Goal: Information Seeking & Learning: Learn about a topic

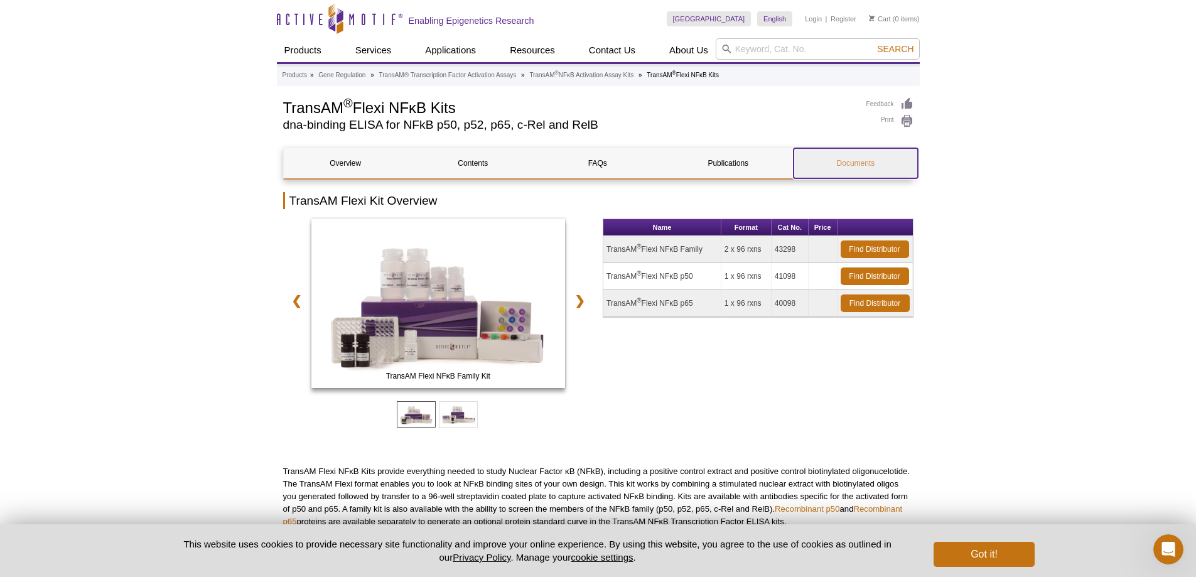
click at [858, 165] on link "Documents" at bounding box center [855, 163] width 124 height 30
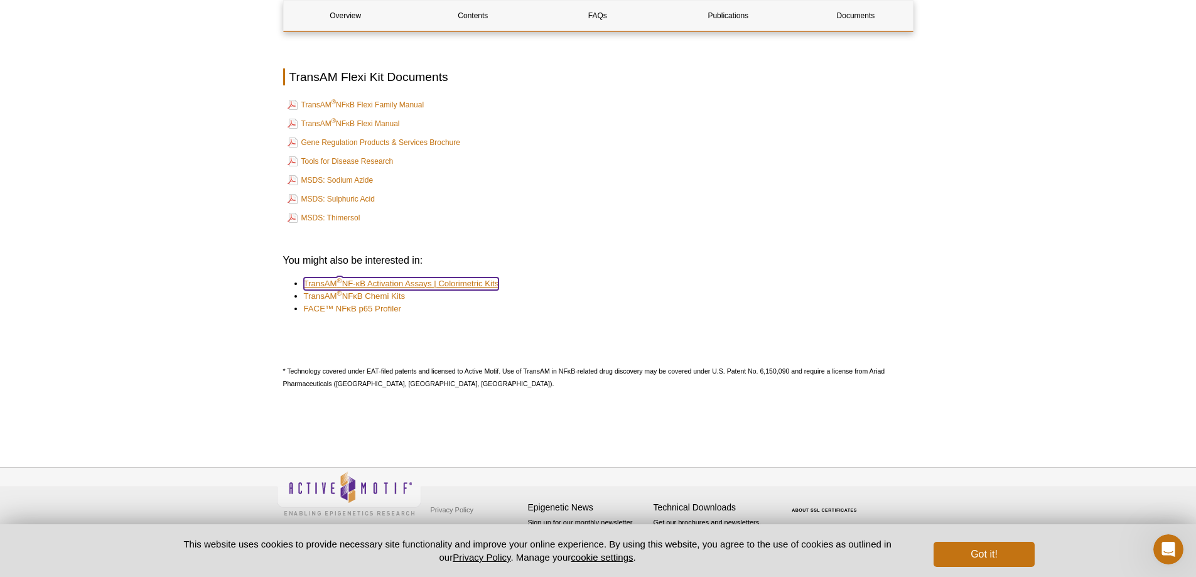
click at [373, 279] on link "TransAM ® NF-κB Activation Assays | Colorimetric Kits" at bounding box center [401, 283] width 195 height 13
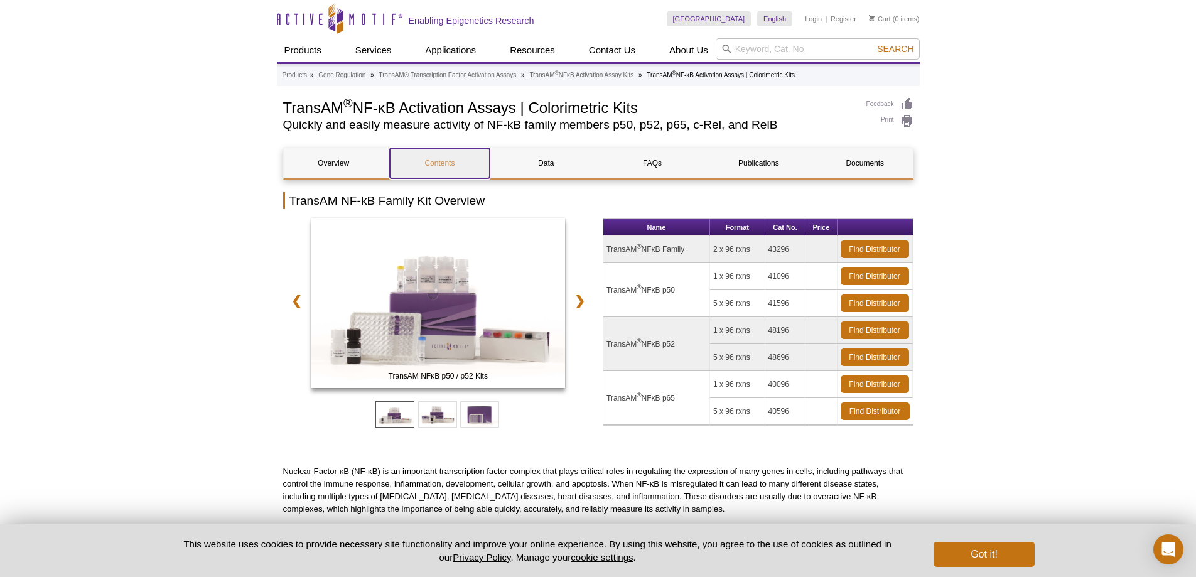
click at [433, 165] on link "Contents" at bounding box center [440, 163] width 100 height 30
click at [847, 166] on link "Documents" at bounding box center [865, 163] width 100 height 30
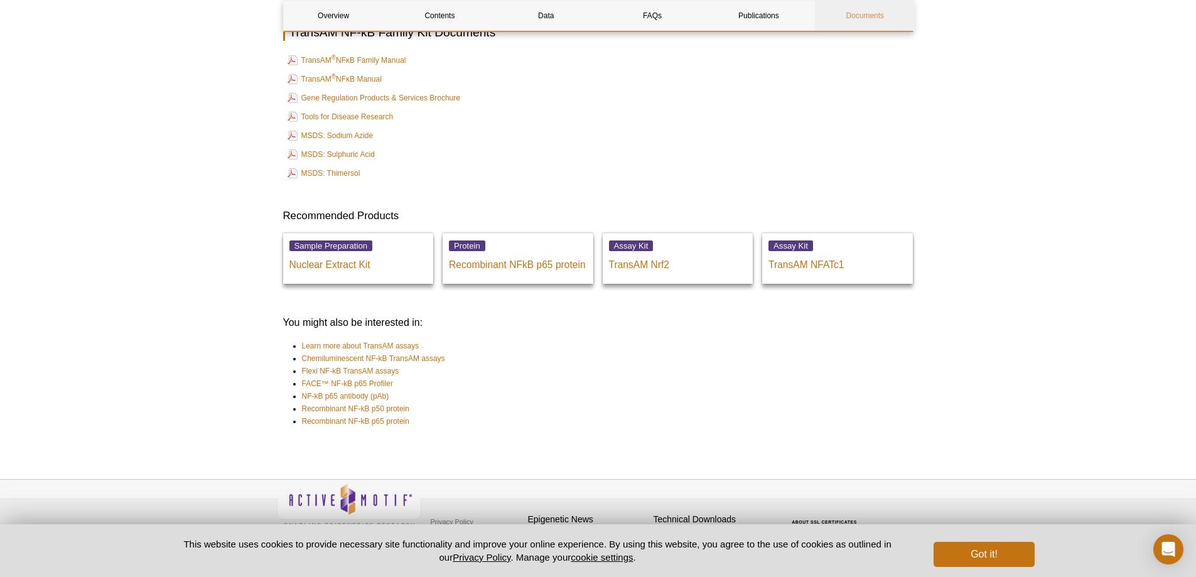
scroll to position [2905, 0]
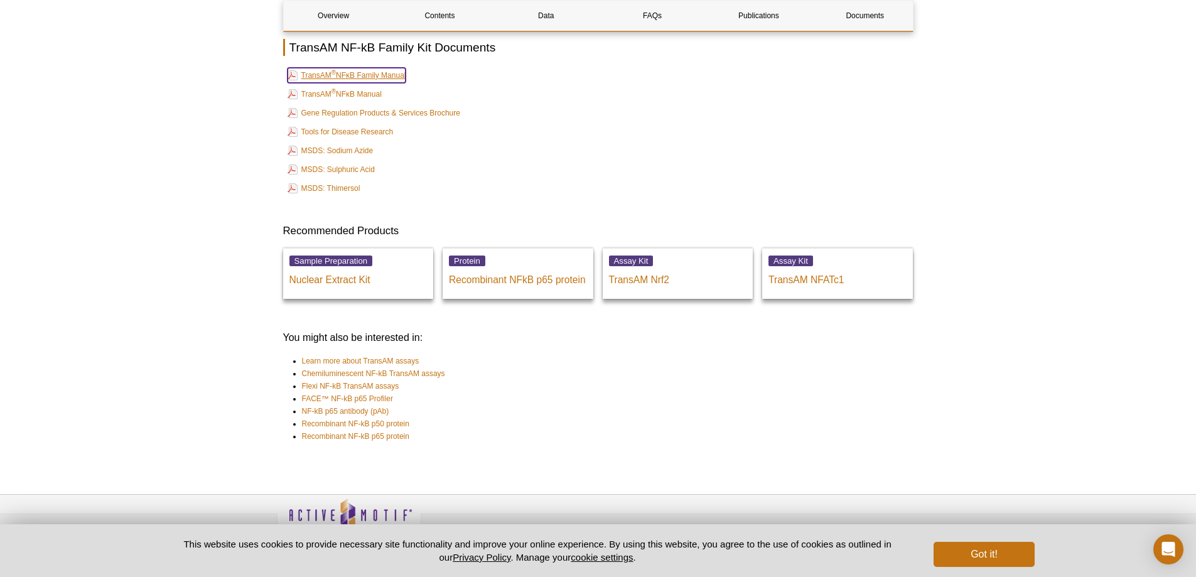
click at [362, 78] on link "TransAM ® NFκB Family Manual" at bounding box center [346, 75] width 119 height 15
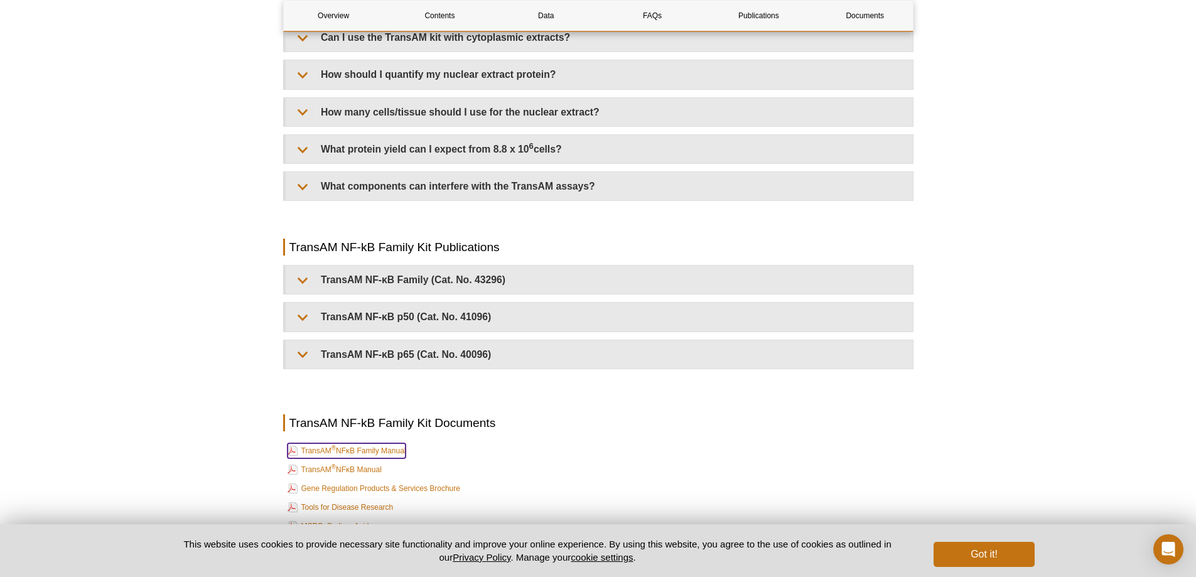
scroll to position [2528, 0]
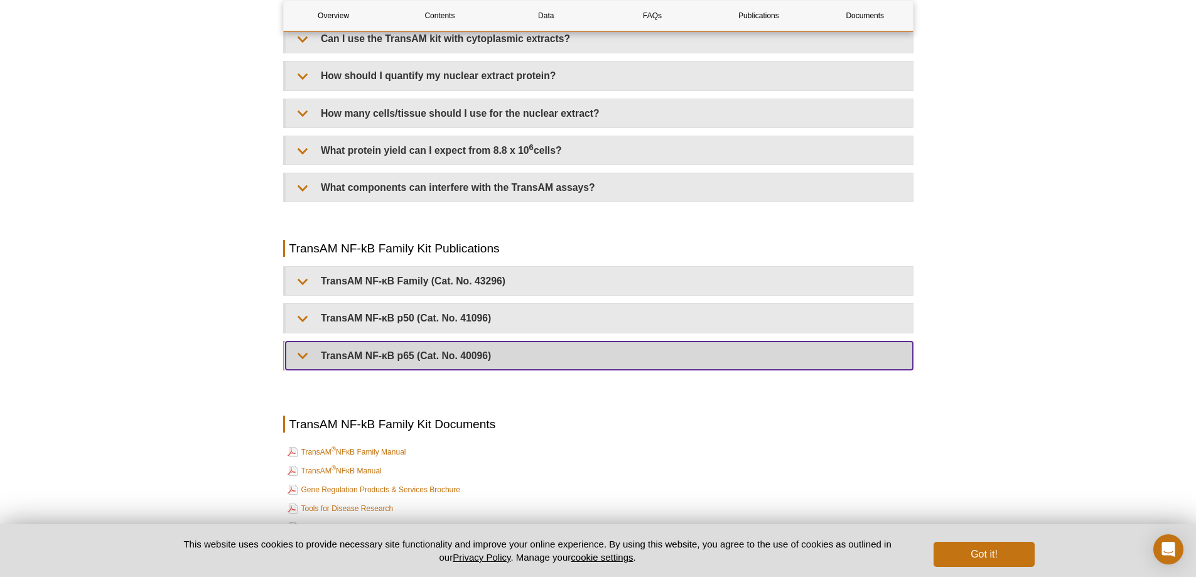
click at [423, 353] on summary "TransAM NF-κB p65 (Cat. No. 40096)" at bounding box center [599, 355] width 627 height 28
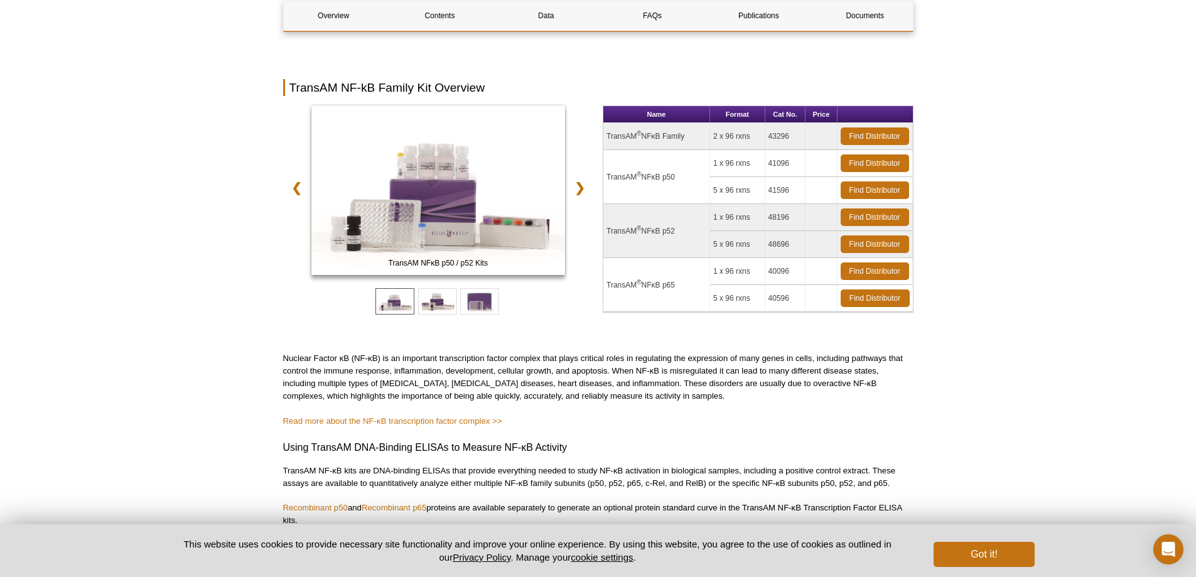
scroll to position [0, 0]
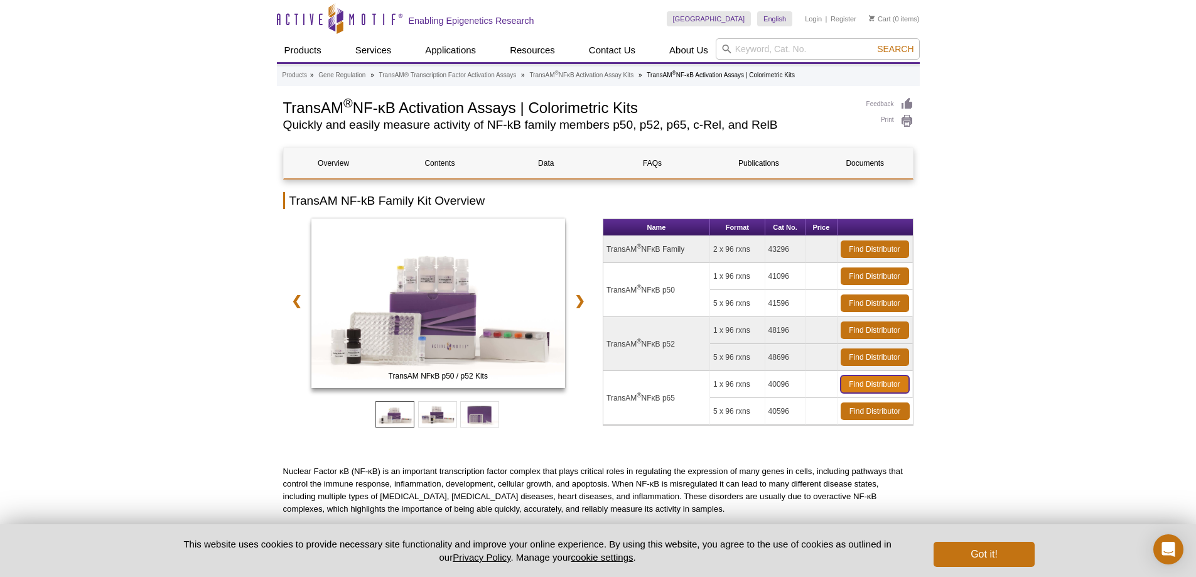
click at [869, 384] on link "Find Distributor" at bounding box center [874, 384] width 68 height 18
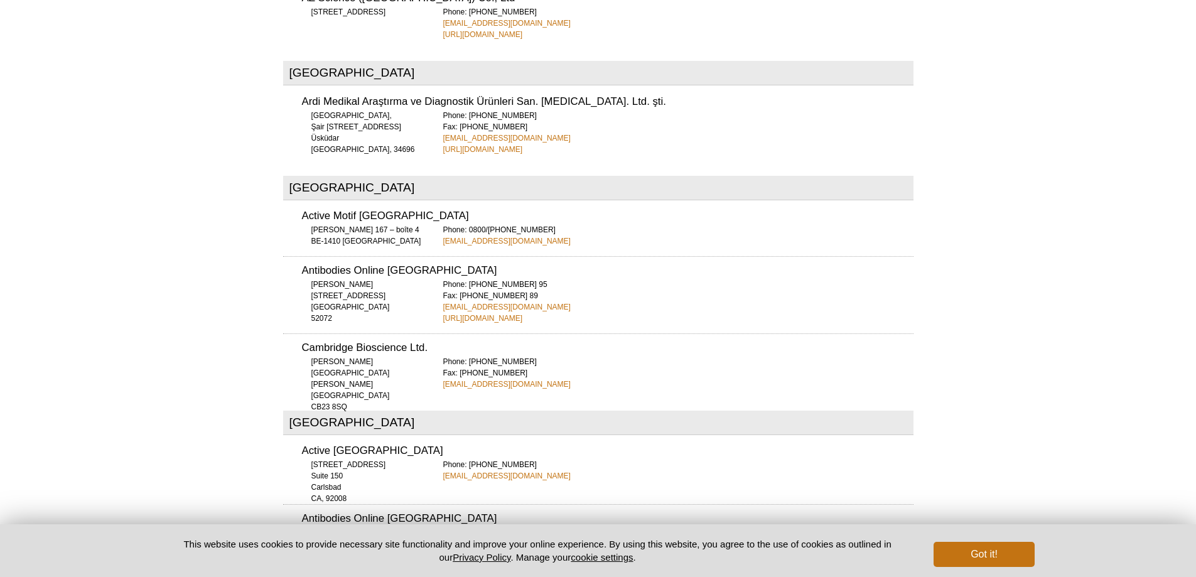
scroll to position [4983, 0]
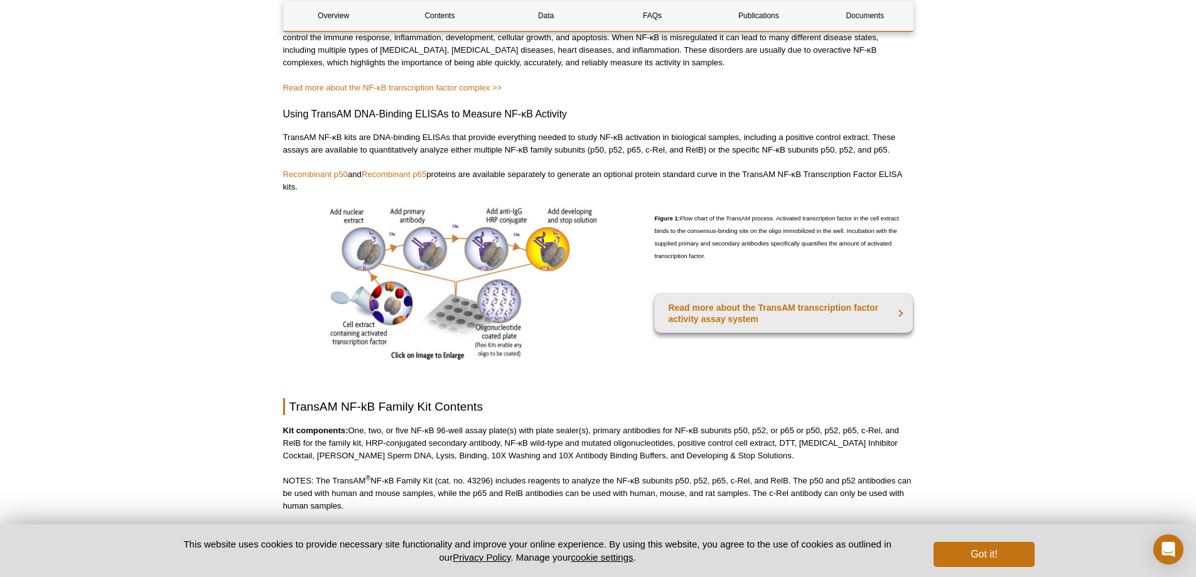
scroll to position [609, 0]
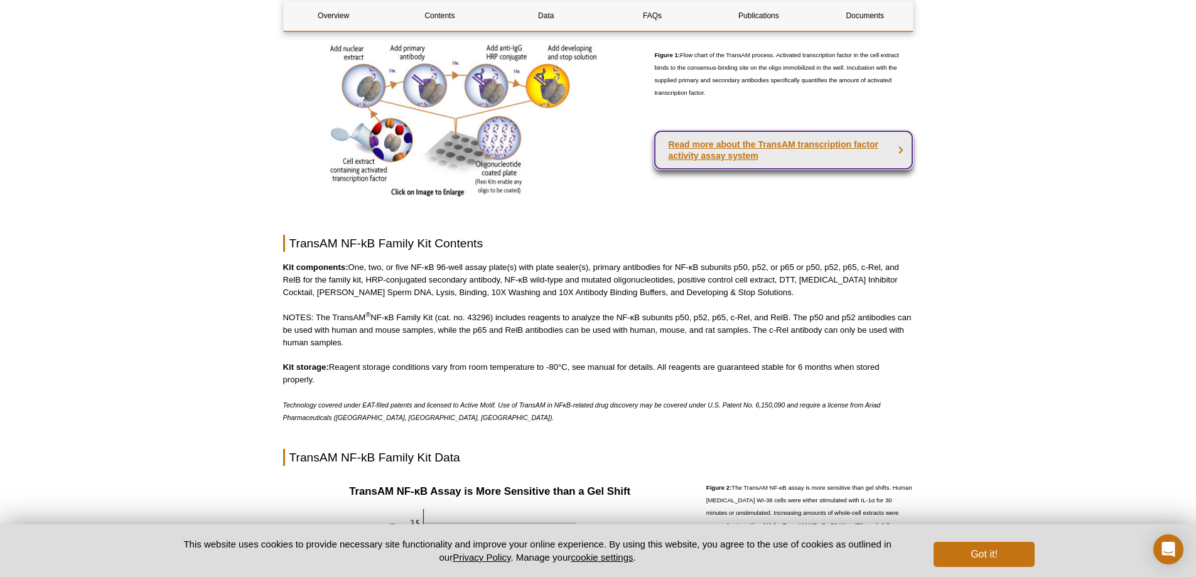
click at [695, 146] on strong "Read more about the TransAM transcription factor activity assay system" at bounding box center [773, 149] width 210 height 21
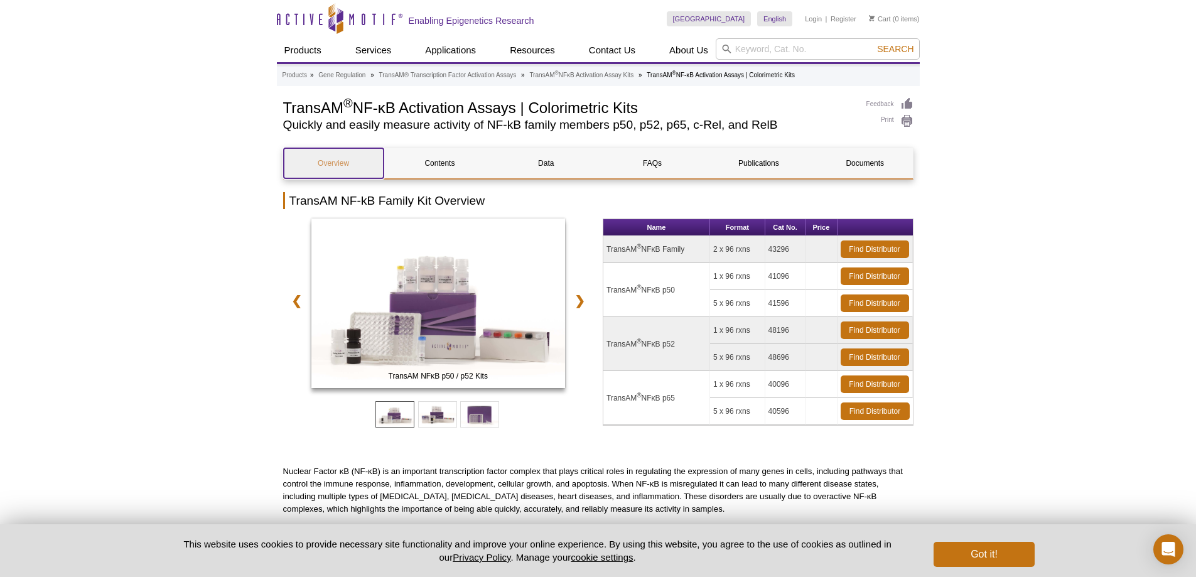
click at [330, 160] on link "Overview" at bounding box center [334, 163] width 100 height 30
click at [319, 167] on link "Overview" at bounding box center [334, 163] width 100 height 30
click at [863, 160] on link "Documents" at bounding box center [865, 163] width 100 height 30
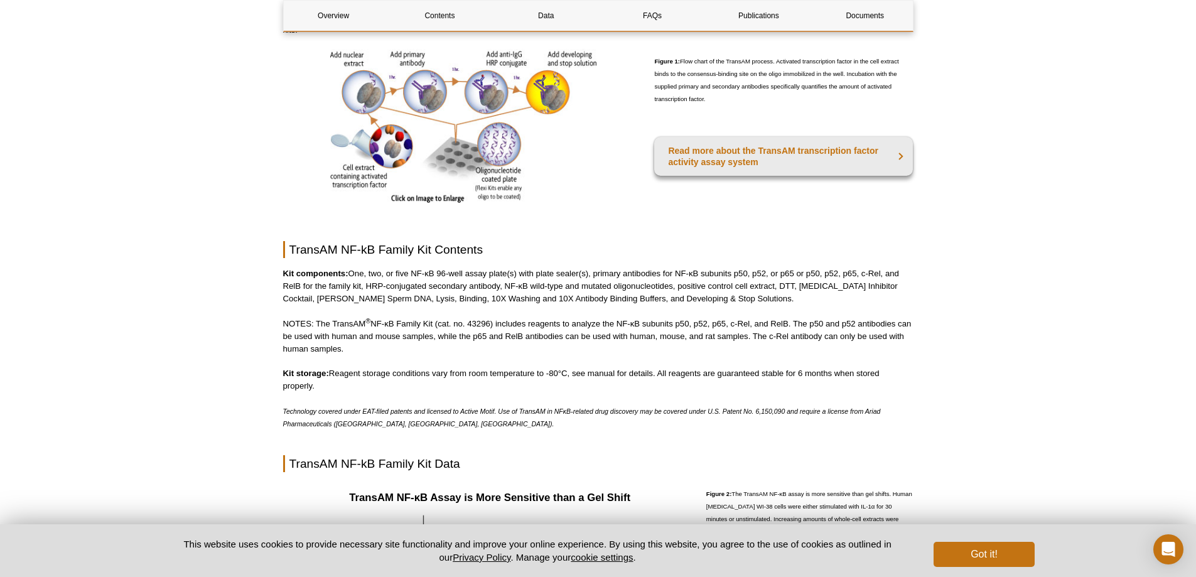
scroll to position [582, 0]
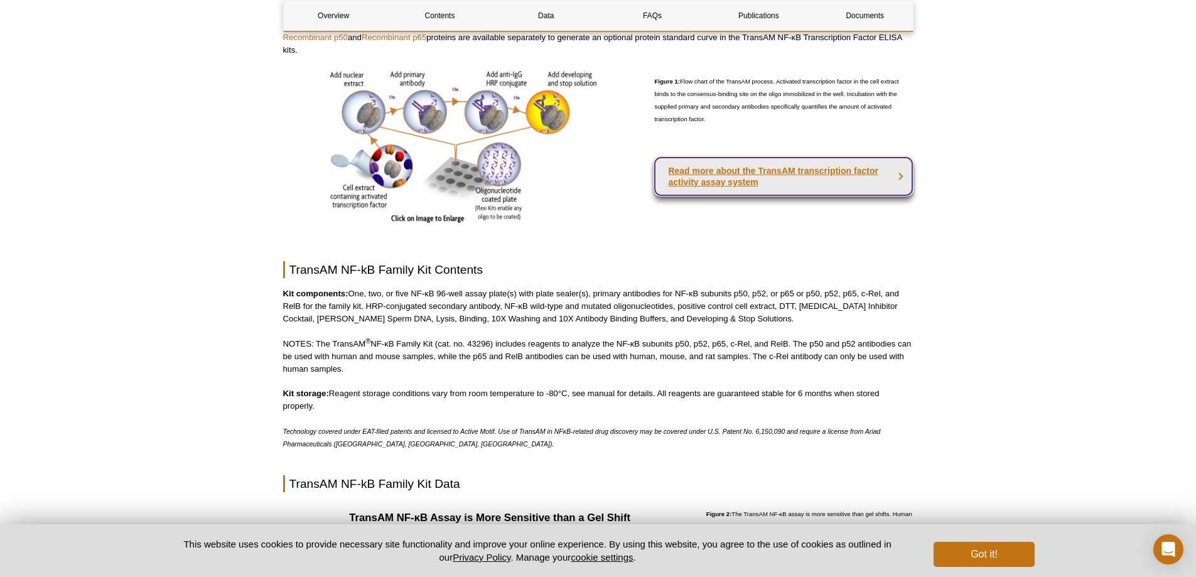
click at [730, 169] on strong "Read more about the TransAM transcription factor activity assay system" at bounding box center [773, 176] width 210 height 21
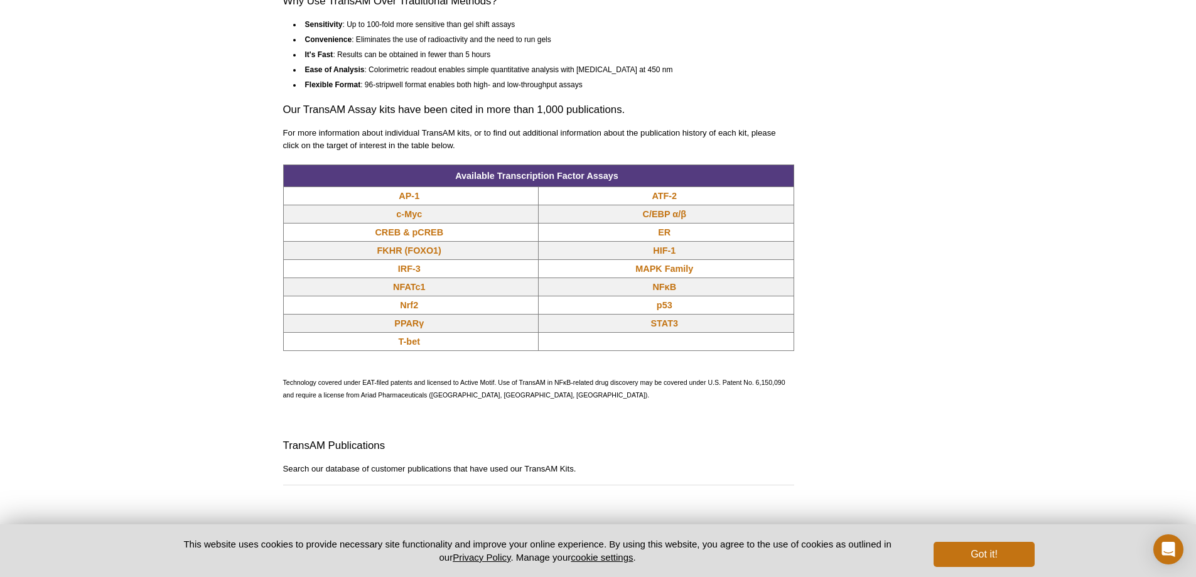
scroll to position [1067, 0]
